Goal: Navigation & Orientation: Understand site structure

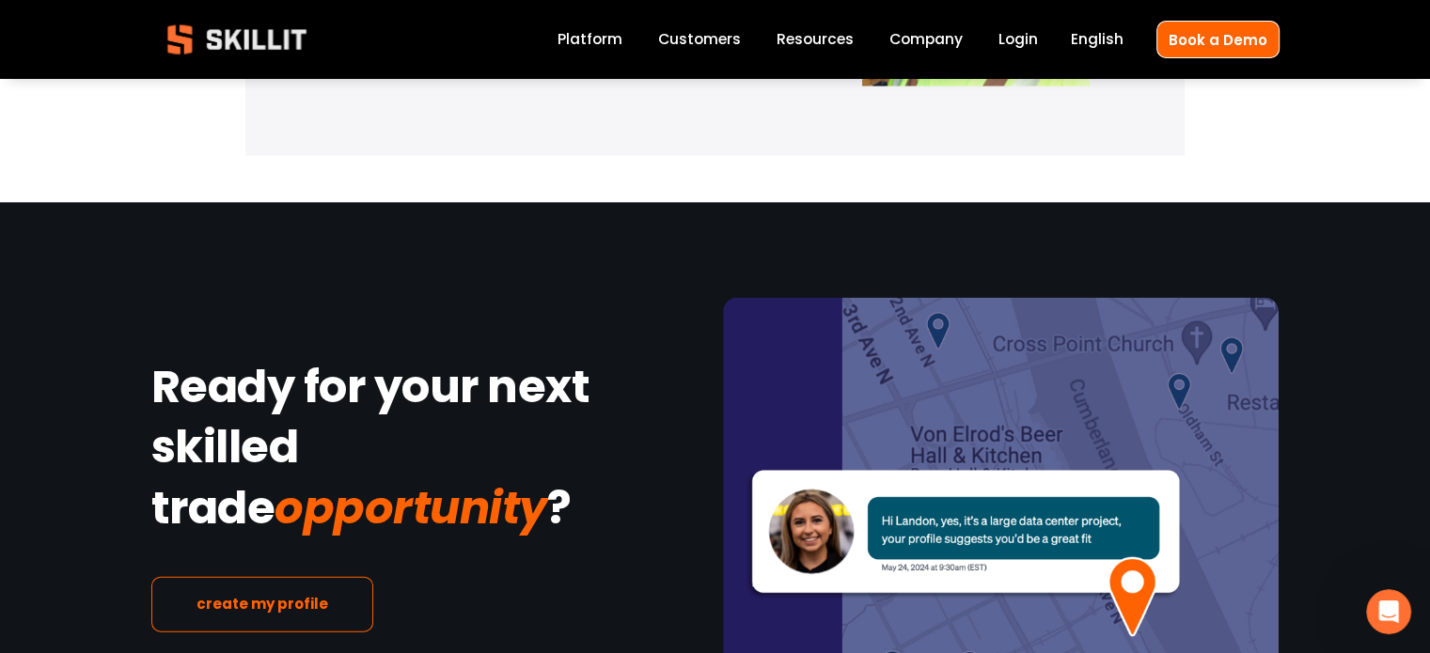
scroll to position [4268, 0]
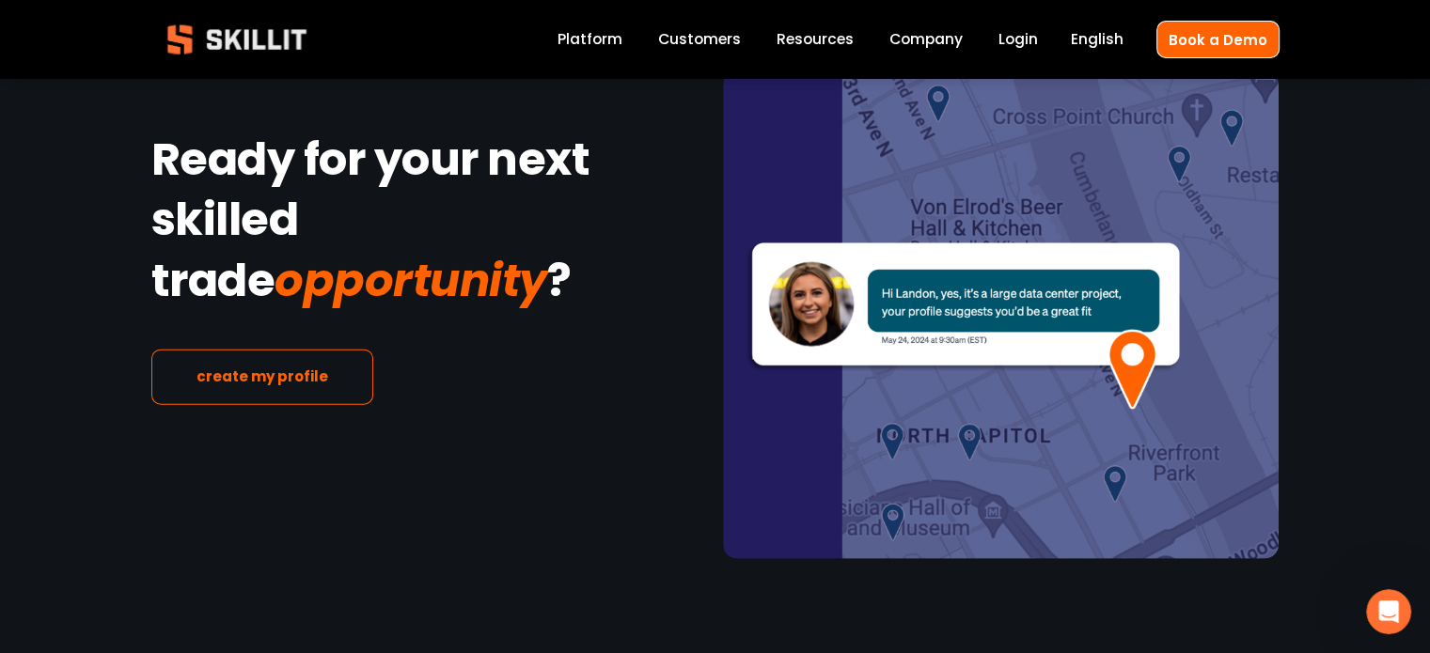
click at [695, 42] on link "Customers" at bounding box center [699, 39] width 83 height 25
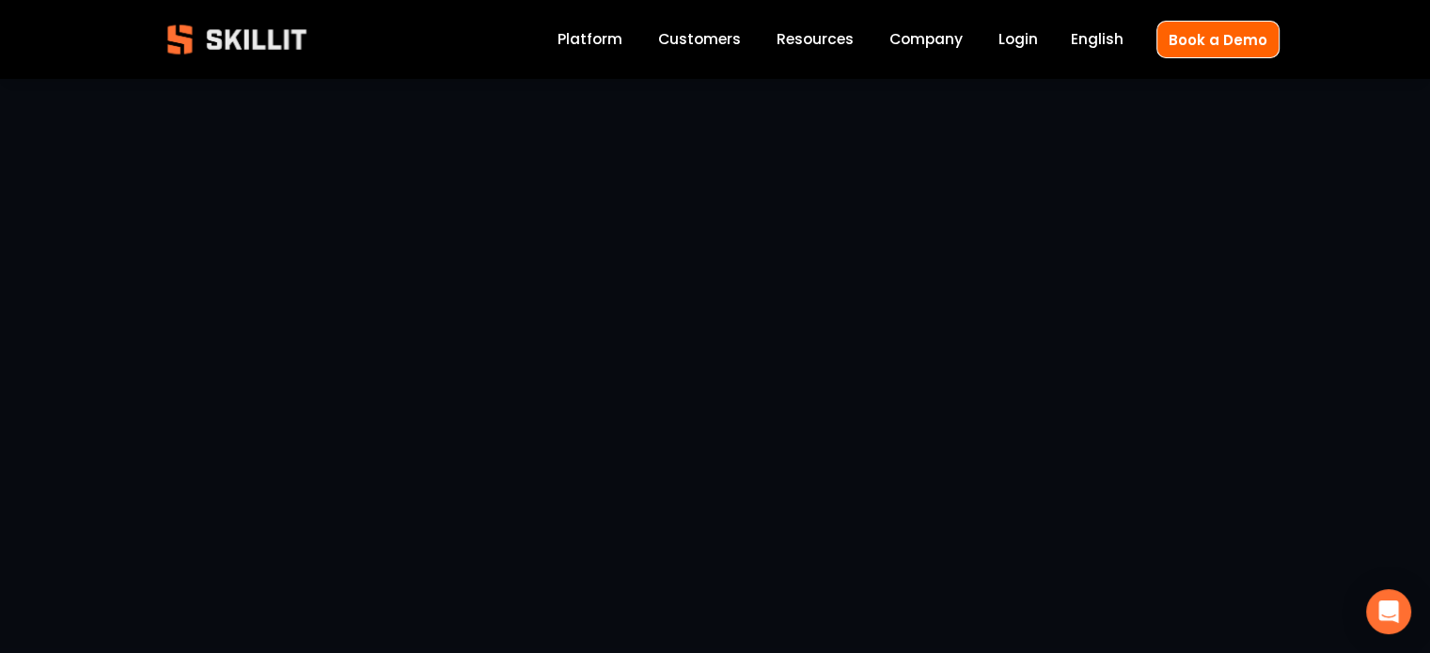
click at [899, 36] on link "Company" at bounding box center [925, 39] width 73 height 25
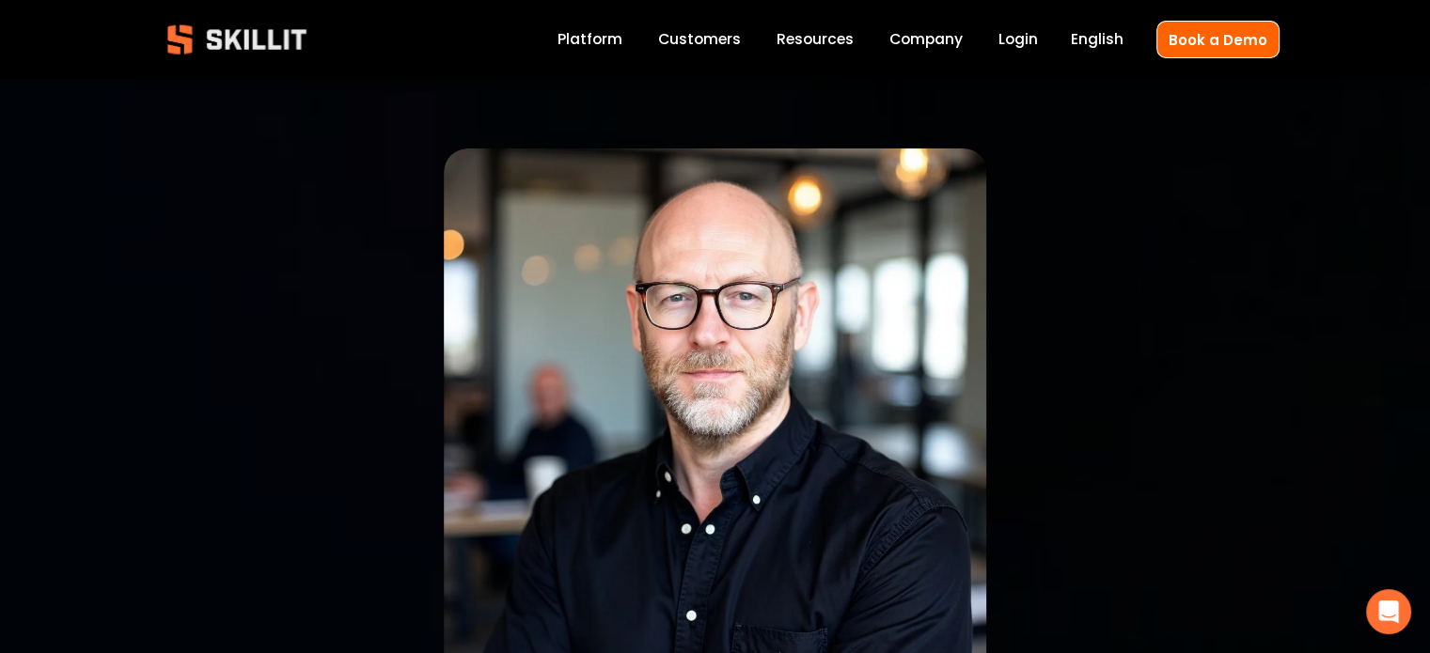
drag, startPoint x: 1077, startPoint y: 40, endPoint x: 602, endPoint y: 47, distance: 475.7
click at [602, 47] on link "Platform" at bounding box center [589, 39] width 65 height 25
